Goal: Task Accomplishment & Management: Manage account settings

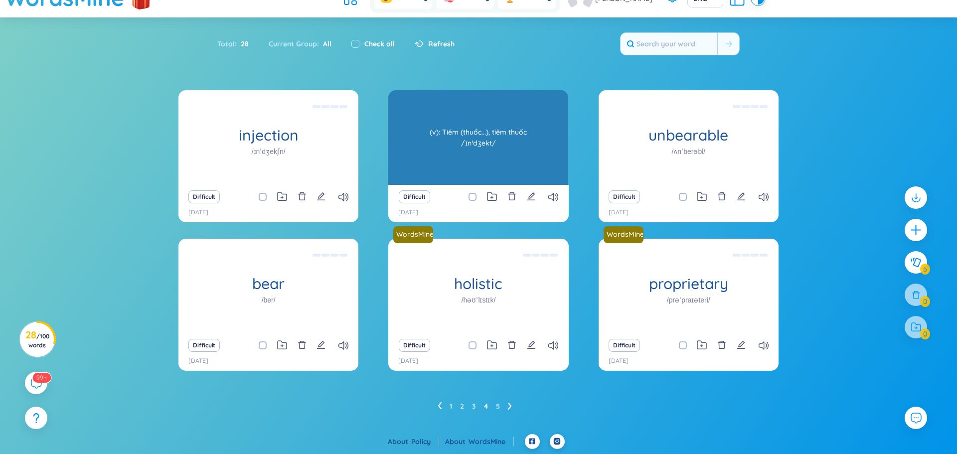
scroll to position [20, 0]
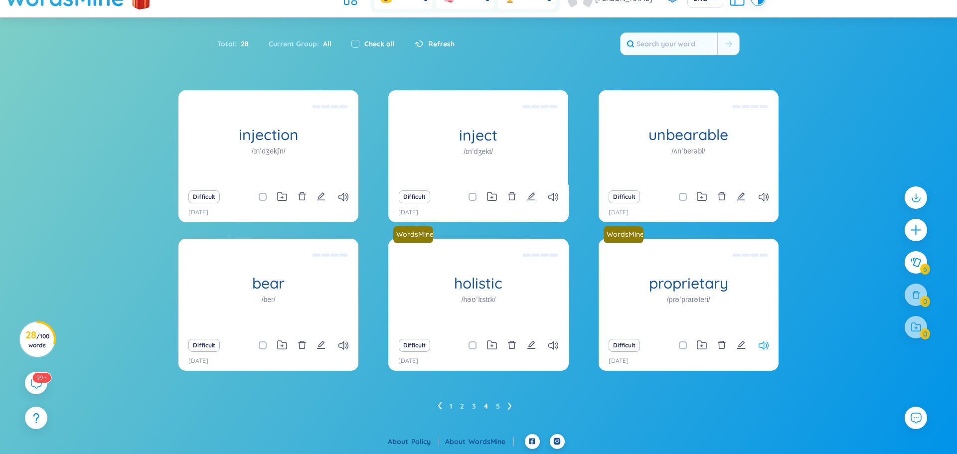
click at [762, 345] on icon at bounding box center [763, 345] width 10 height 8
click at [913, 294] on div at bounding box center [915, 267] width 32 height 172
click at [915, 329] on div at bounding box center [915, 327] width 22 height 22
click at [351, 44] on input "checkbox" at bounding box center [355, 44] width 8 height 8
checkbox input "true"
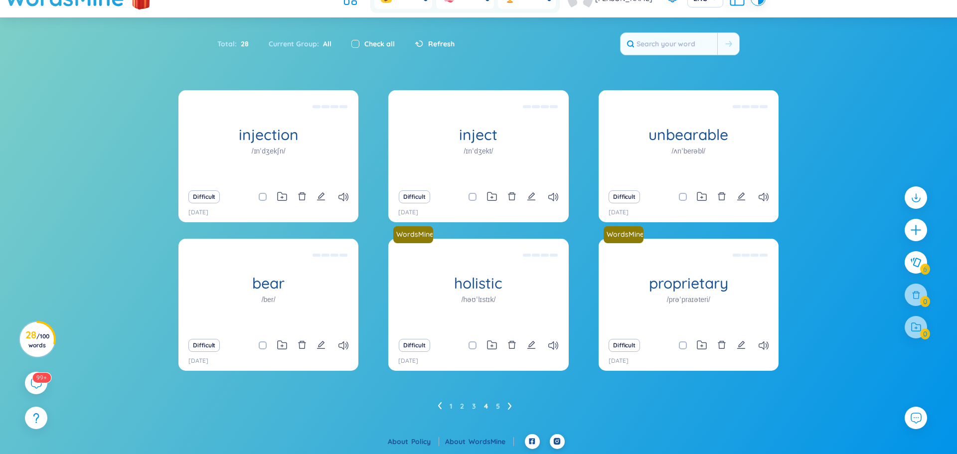
checkbox input "true"
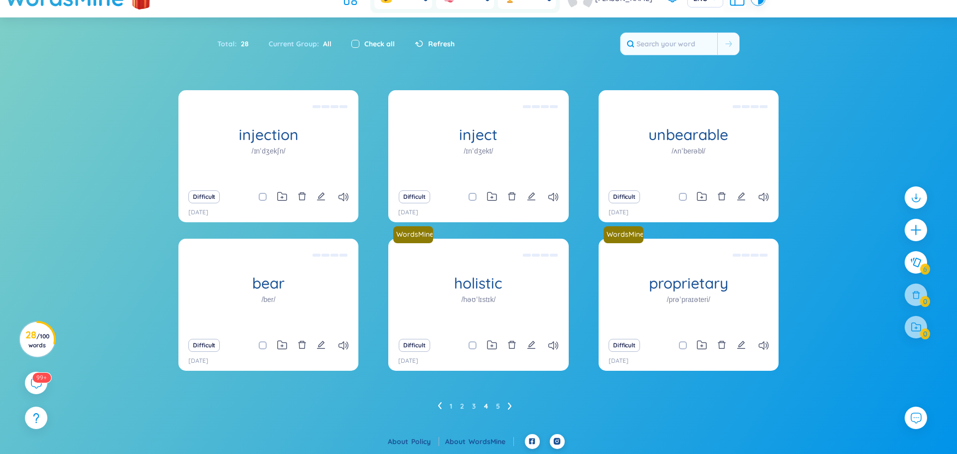
checkbox input "true"
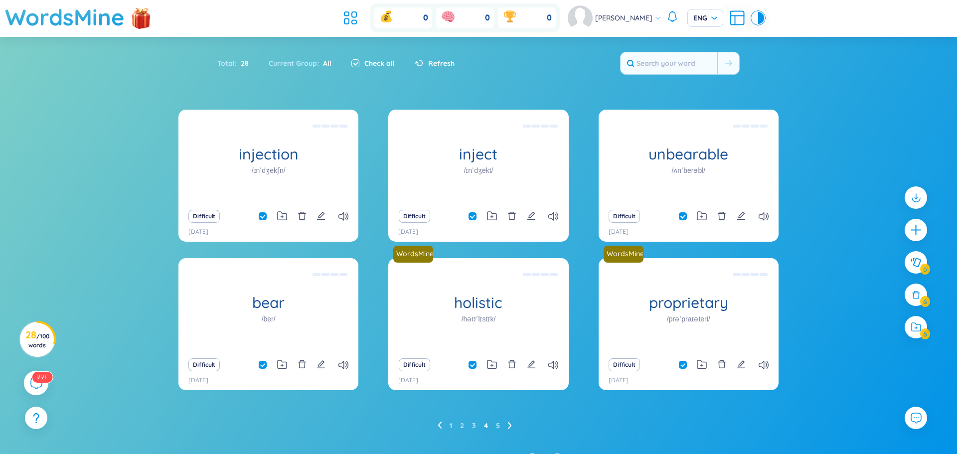
scroll to position [0, 0]
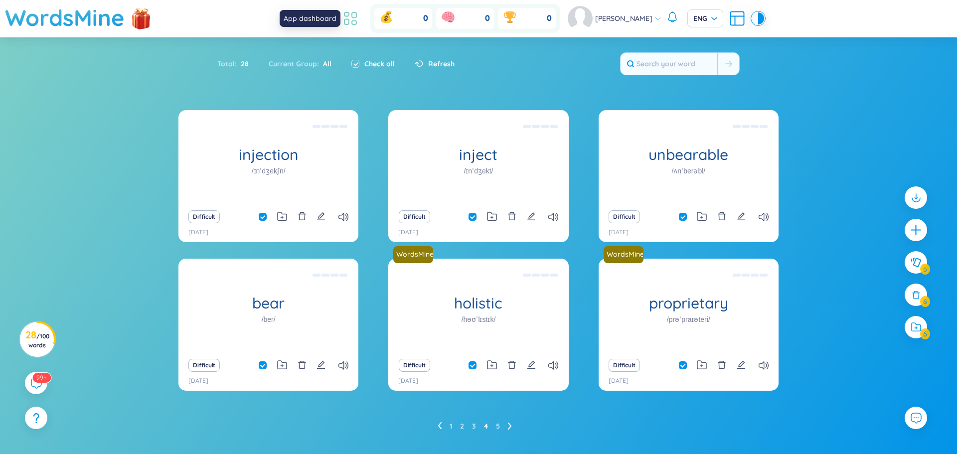
click at [356, 20] on icon at bounding box center [350, 18] width 18 height 18
click at [342, 374] on div "Difficult [DATE]" at bounding box center [268, 371] width 180 height 37
click at [344, 368] on icon at bounding box center [343, 365] width 10 height 8
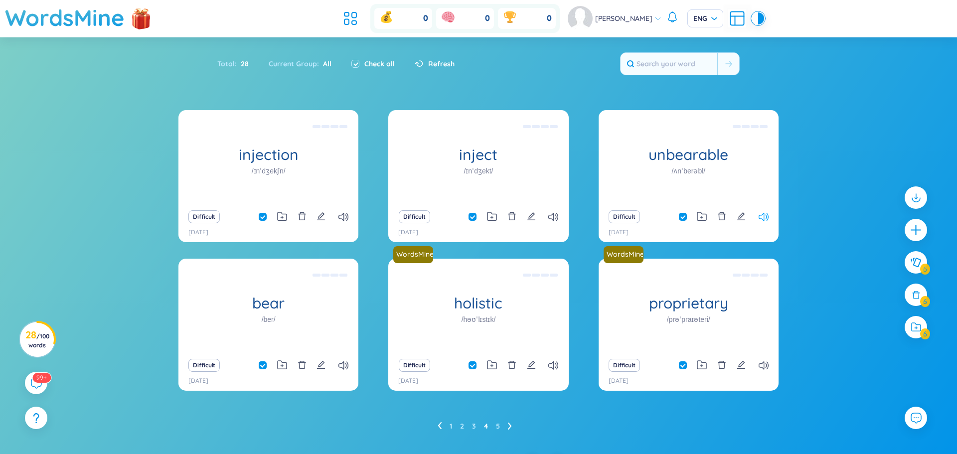
click at [764, 216] on icon at bounding box center [763, 217] width 10 height 8
click at [553, 219] on icon at bounding box center [553, 217] width 10 height 8
click at [556, 219] on icon at bounding box center [553, 217] width 10 height 8
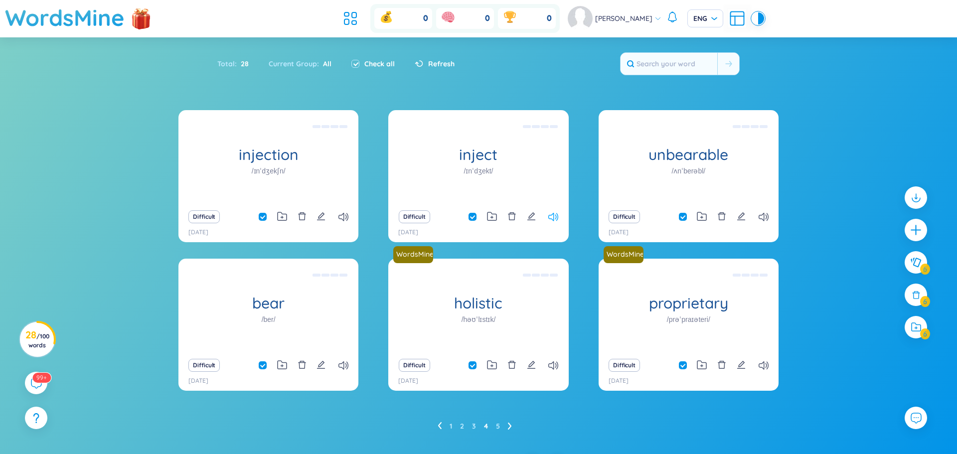
click at [556, 219] on icon at bounding box center [553, 217] width 10 height 8
